Goal: Transaction & Acquisition: Download file/media

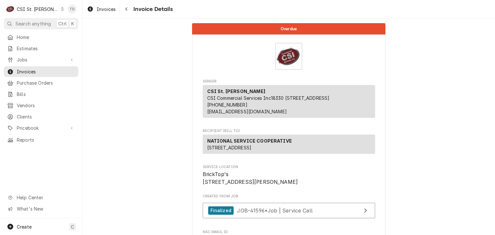
scroll to position [1262, 0]
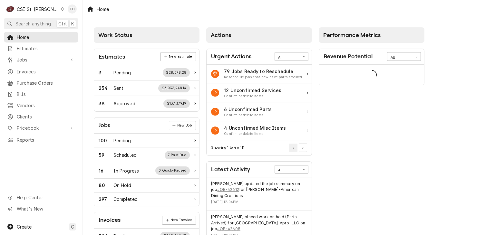
click at [61, 9] on icon "Dynamic Content Wrapper" at bounding box center [62, 8] width 3 height 3
drag, startPoint x: 67, startPoint y: 25, endPoint x: 68, endPoint y: 12, distance: 13.6
click at [68, 12] on div "Tim Devereux's Avatar" at bounding box center [72, 9] width 9 height 9
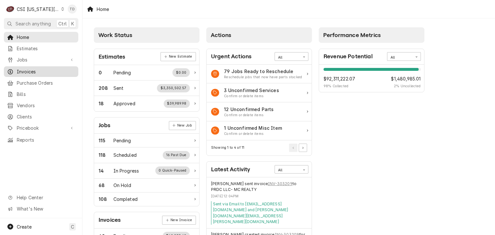
click at [45, 69] on span "Invoices" at bounding box center [46, 71] width 58 height 7
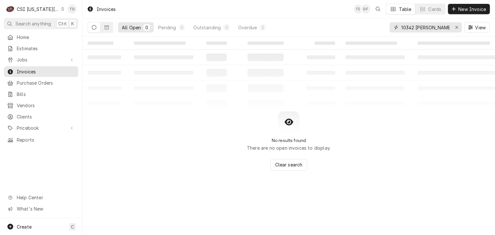
click at [432, 27] on input "10342 [PERSON_NAME]" at bounding box center [425, 27] width 48 height 10
click at [432, 27] on input "10342 clayton" at bounding box center [425, 27] width 48 height 10
click at [442, 25] on input "10342 clayton" at bounding box center [425, 27] width 48 height 10
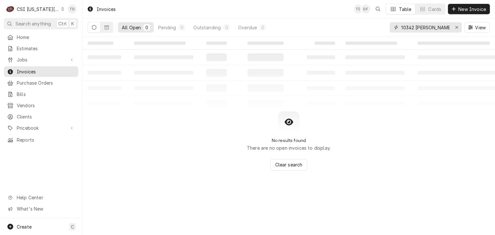
click at [442, 25] on input "10342 clayton" at bounding box center [425, 27] width 48 height 10
type input "300852"
click at [103, 26] on button "Dynamic Content Wrapper" at bounding box center [107, 27] width 12 height 10
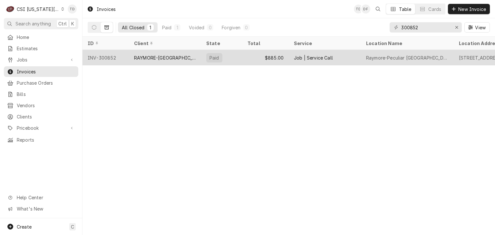
click at [138, 56] on div "RAYMORE-PECULIAR SCHOOL DISTRICT 11" at bounding box center [165, 57] width 62 height 7
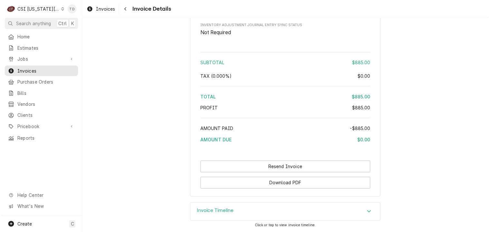
scroll to position [1232, 0]
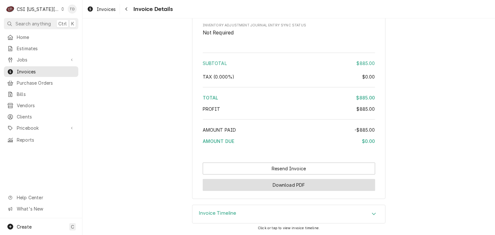
click at [285, 188] on button "Download PDF" at bounding box center [289, 185] width 173 height 12
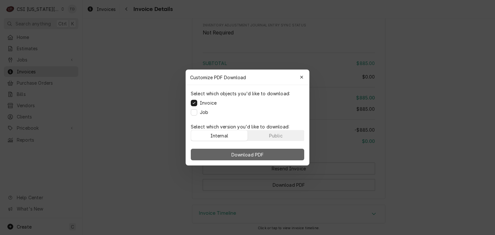
click at [228, 156] on button "Download PDF" at bounding box center [247, 155] width 113 height 12
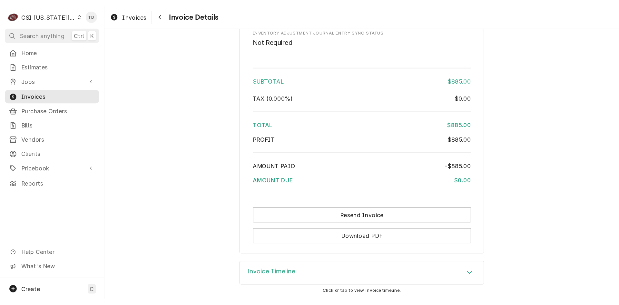
scroll to position [1164, 0]
